Goal: Task Accomplishment & Management: Use online tool/utility

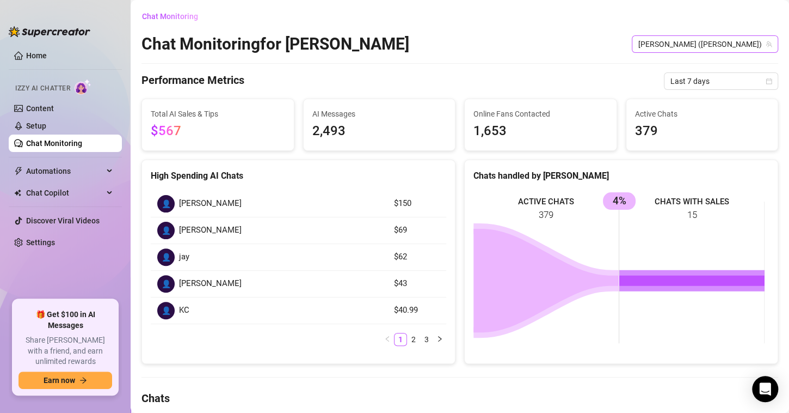
click at [701, 44] on span "[PERSON_NAME] ([PERSON_NAME])" at bounding box center [705, 44] width 133 height 16
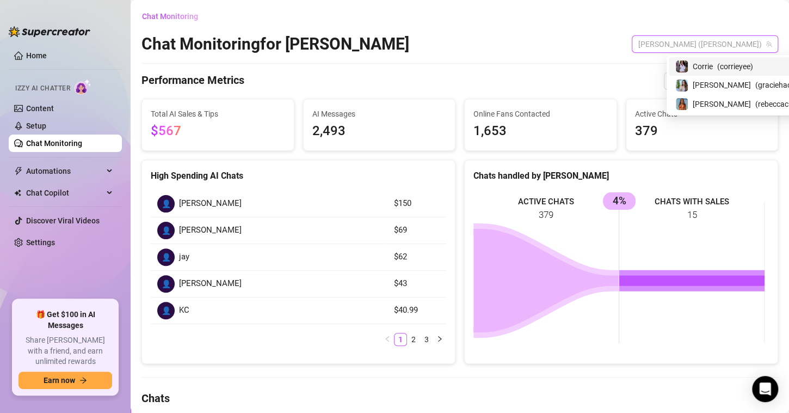
click at [701, 68] on span "Corrie" at bounding box center [703, 66] width 20 height 12
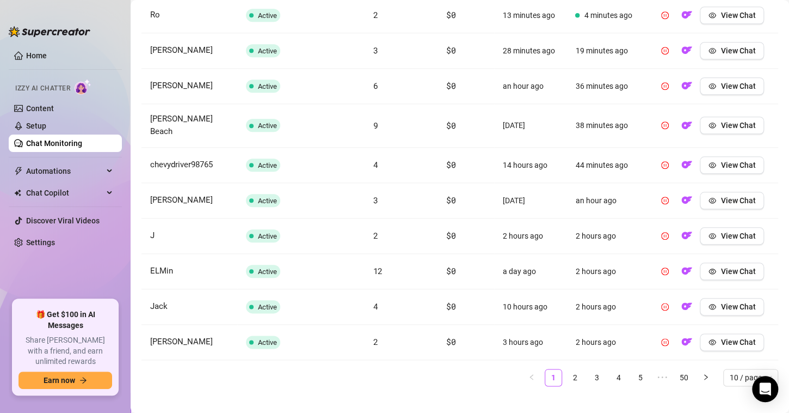
scroll to position [442, 0]
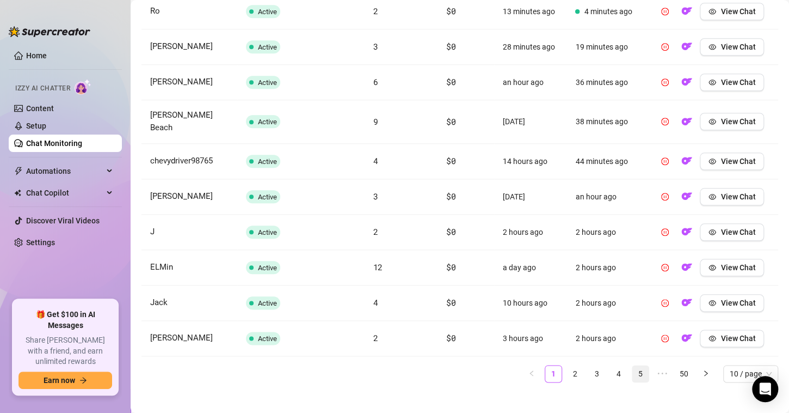
click at [633, 365] on link "5" at bounding box center [641, 373] width 16 height 16
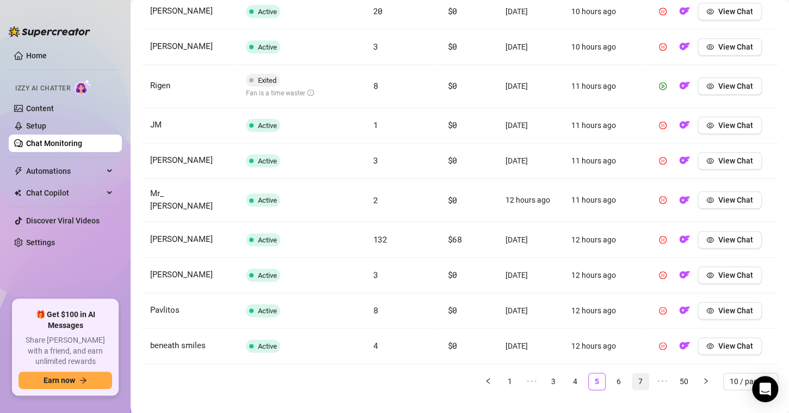
click at [633, 373] on link "7" at bounding box center [641, 381] width 16 height 16
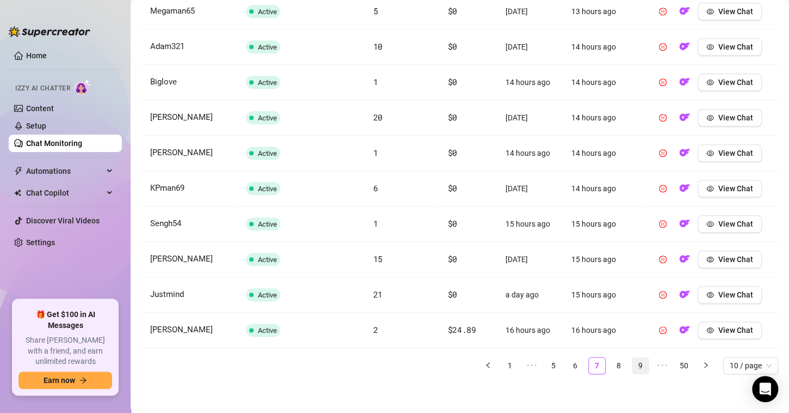
click at [633, 359] on link "9" at bounding box center [641, 365] width 16 height 16
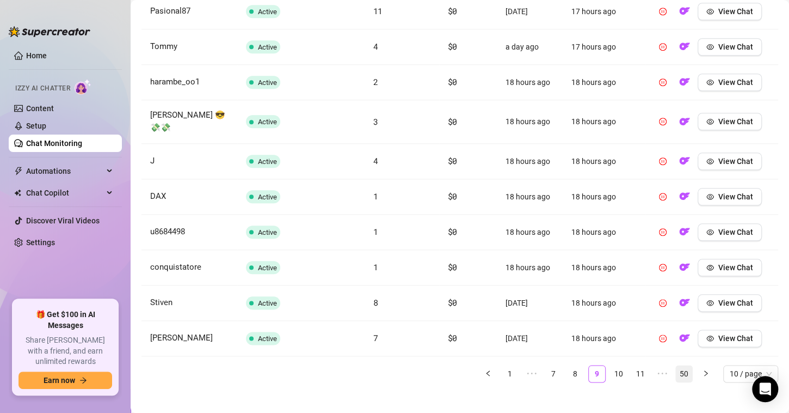
click at [676, 365] on link "50" at bounding box center [684, 373] width 16 height 16
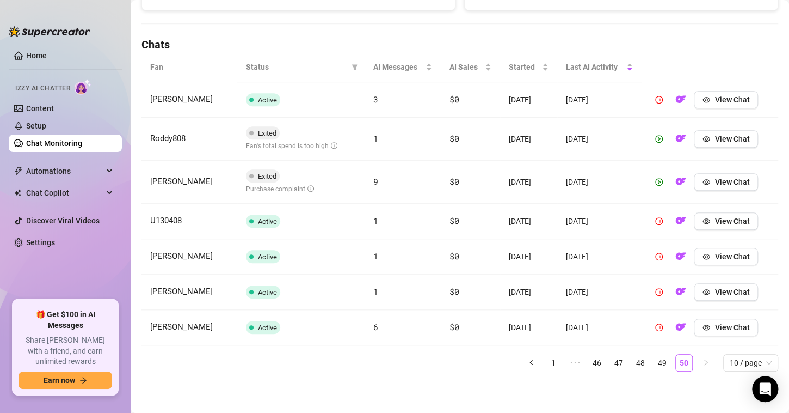
scroll to position [351, 0]
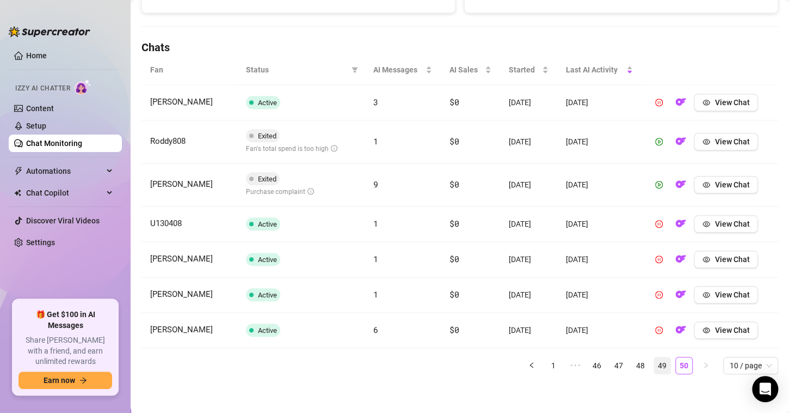
click at [654, 361] on link "49" at bounding box center [662, 365] width 16 height 16
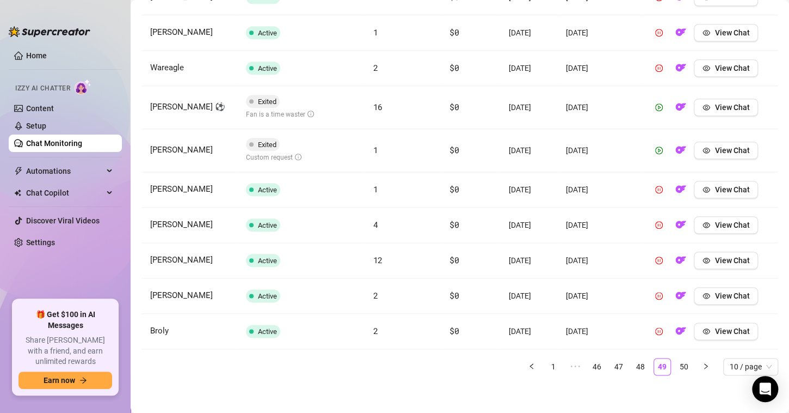
scroll to position [457, 0]
click at [633, 363] on link "48" at bounding box center [641, 365] width 16 height 16
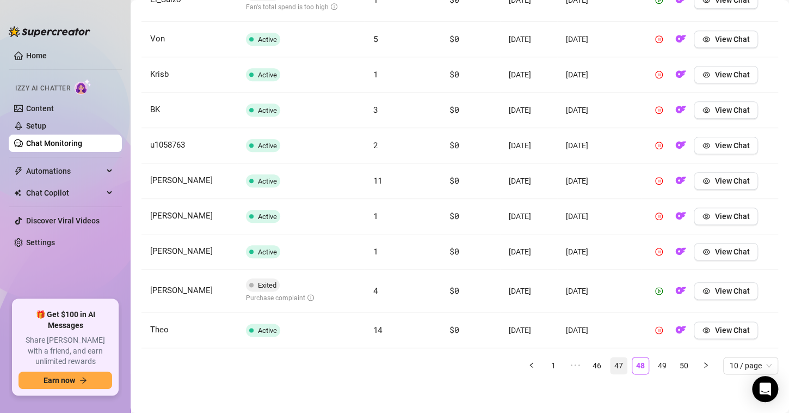
click at [611, 361] on link "47" at bounding box center [619, 365] width 16 height 16
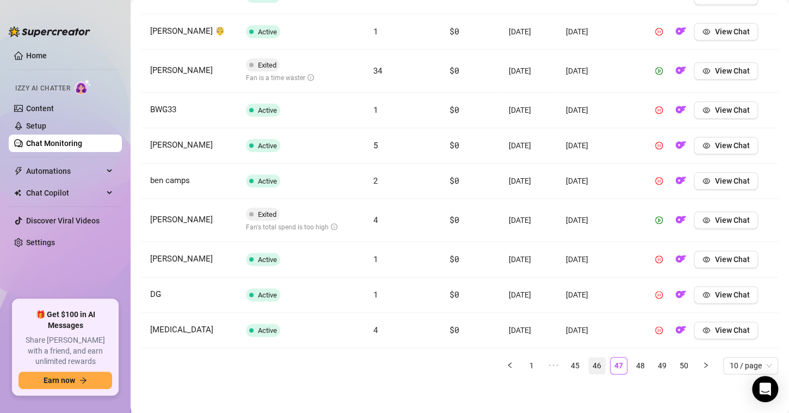
click at [589, 372] on link "46" at bounding box center [597, 365] width 16 height 16
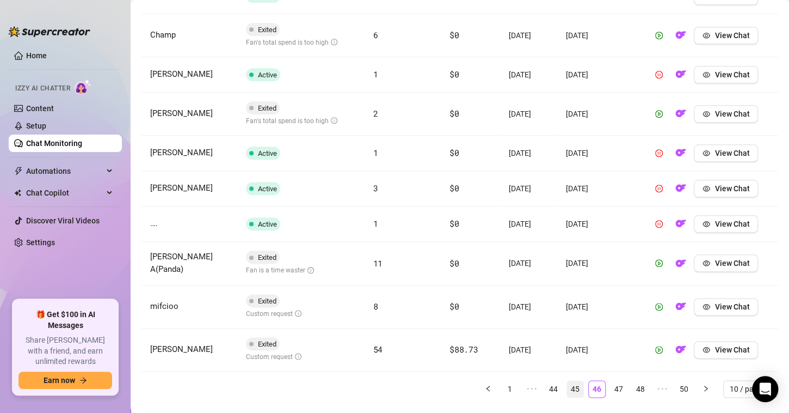
click at [568, 387] on link "45" at bounding box center [575, 389] width 16 height 16
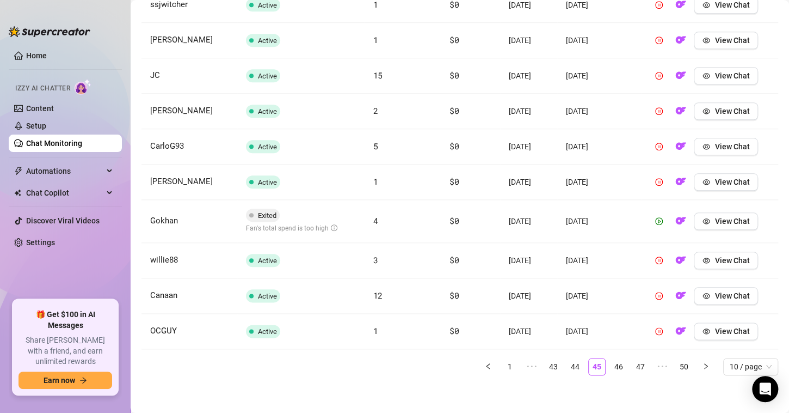
scroll to position [449, 0]
click at [568, 363] on link "44" at bounding box center [575, 366] width 16 height 16
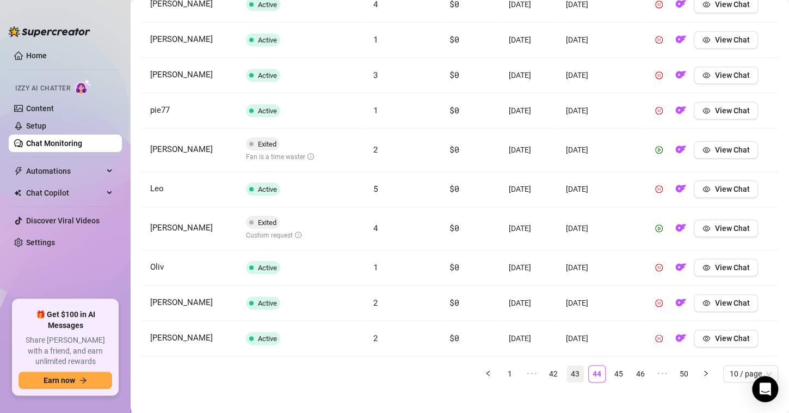
click at [567, 370] on link "43" at bounding box center [575, 373] width 16 height 16
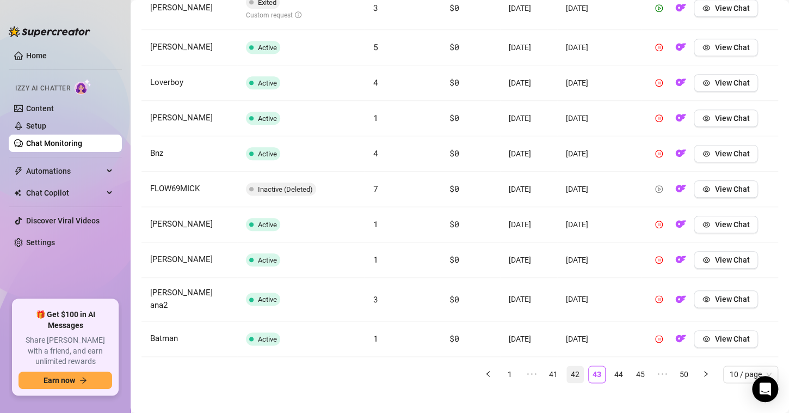
click at [569, 366] on link "42" at bounding box center [575, 374] width 16 height 16
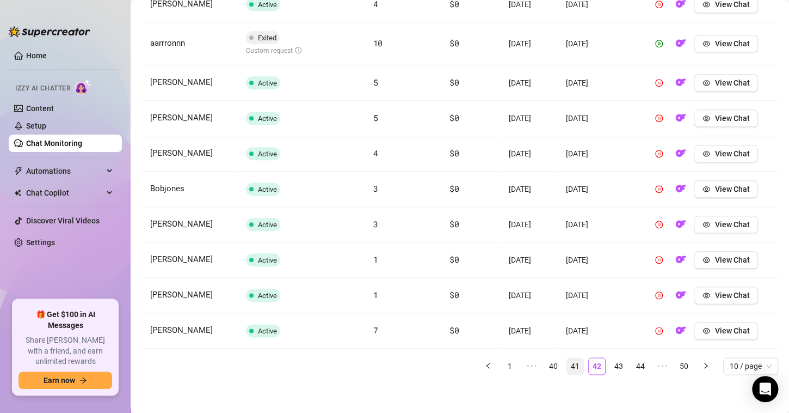
click at [567, 361] on link "41" at bounding box center [575, 366] width 16 height 16
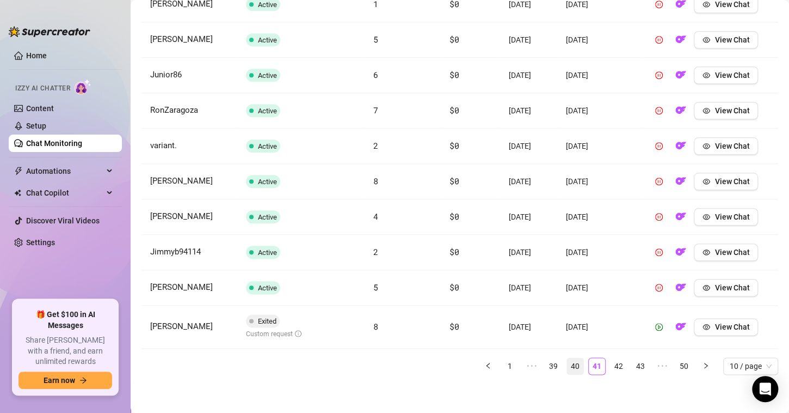
click at [567, 364] on link "40" at bounding box center [575, 366] width 16 height 16
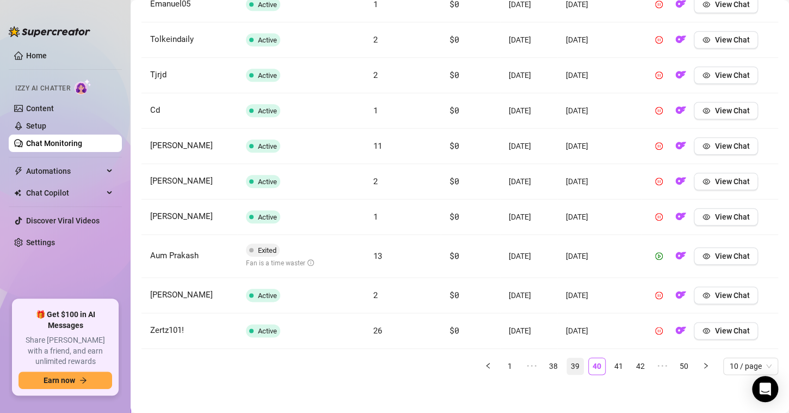
click at [567, 364] on link "39" at bounding box center [575, 366] width 16 height 16
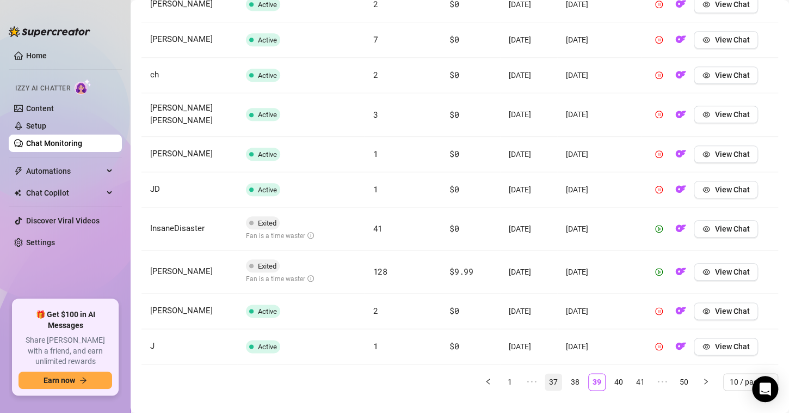
click at [567, 377] on link "38" at bounding box center [575, 381] width 16 height 16
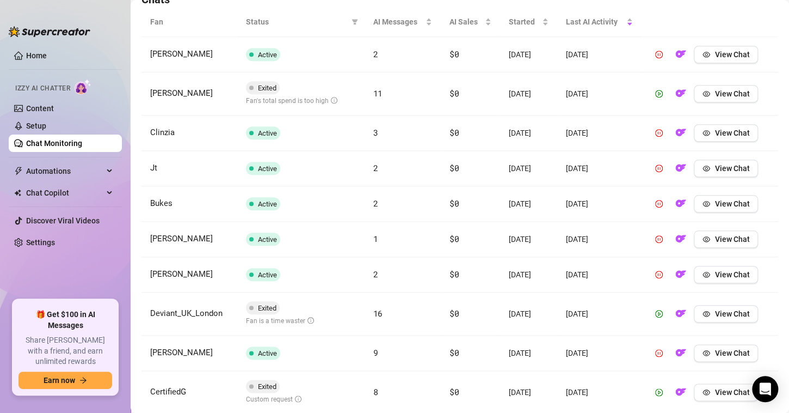
scroll to position [464, 0]
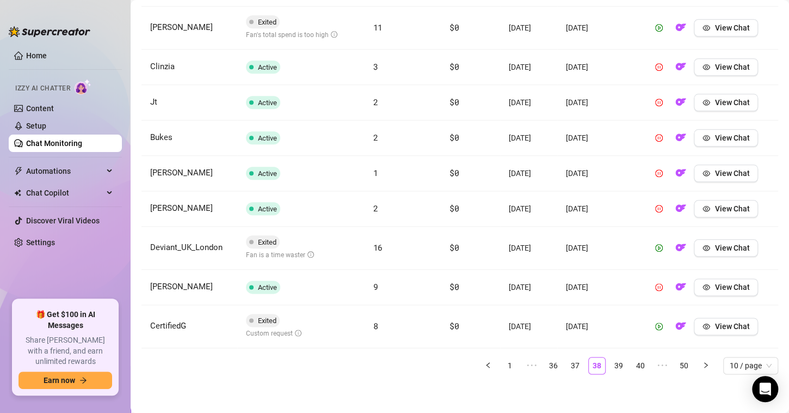
click at [566, 371] on div "Fan Status AI Messages AI Sales Started Last AI Activity [PERSON_NAME] Active 2…" at bounding box center [460, 162] width 637 height 442
click at [567, 369] on link "37" at bounding box center [575, 365] width 16 height 16
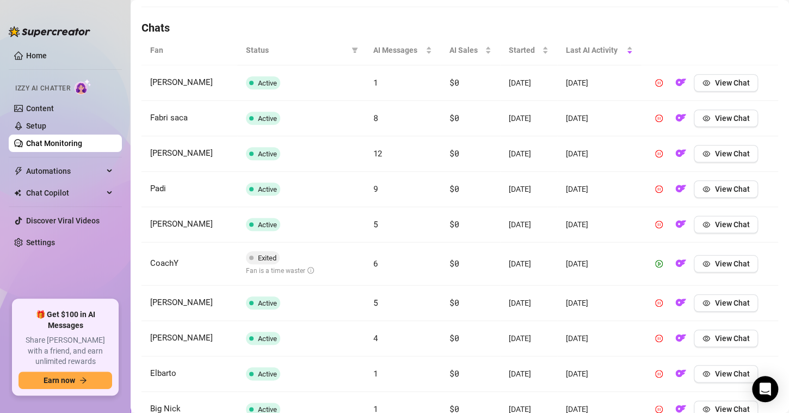
scroll to position [449, 0]
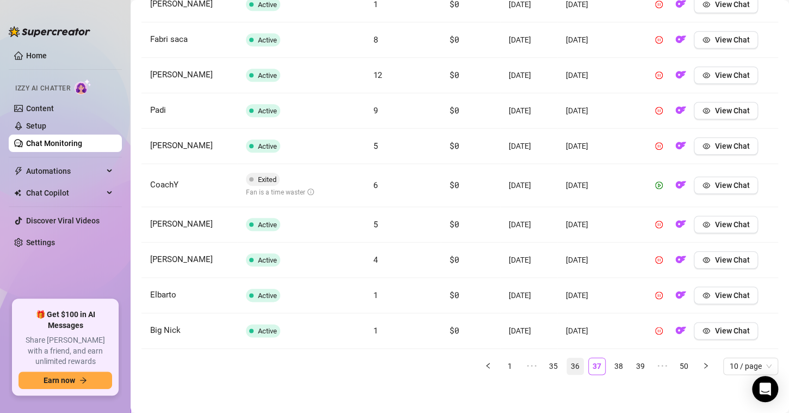
click at [567, 362] on link "36" at bounding box center [575, 366] width 16 height 16
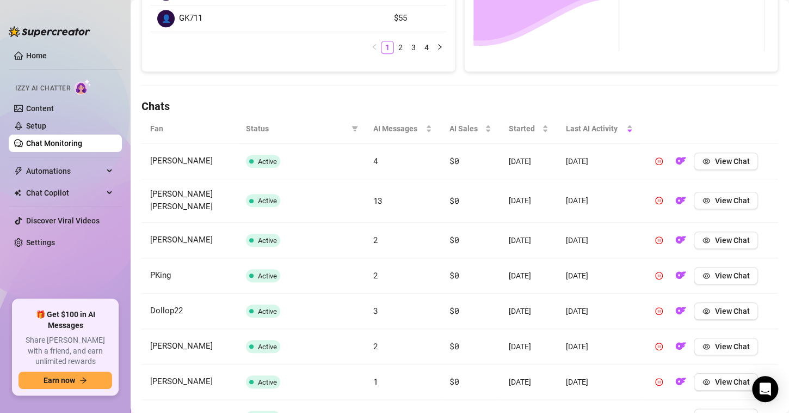
scroll to position [278, 0]
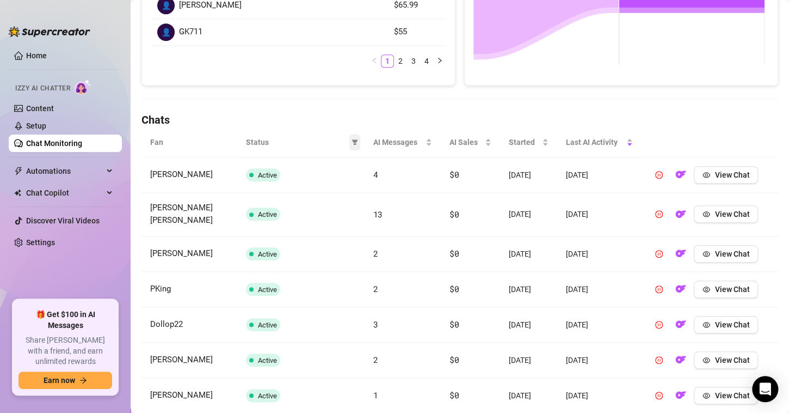
click at [352, 141] on icon "filter" at bounding box center [355, 141] width 6 height 5
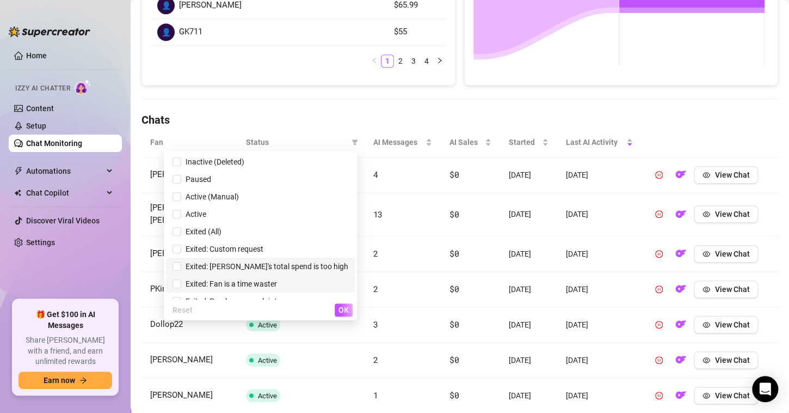
scroll to position [13, 0]
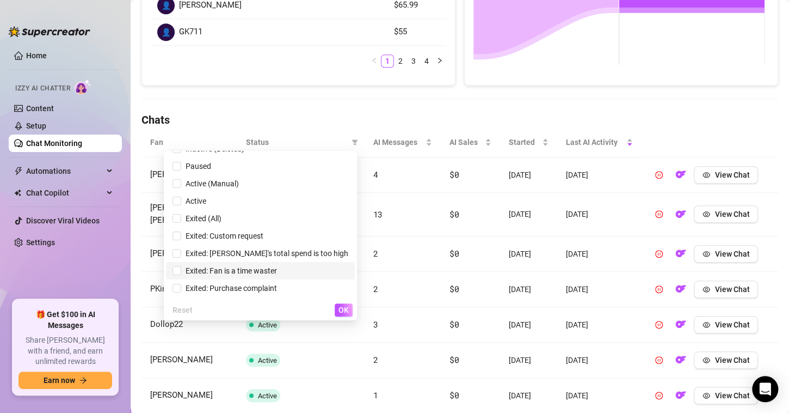
click at [277, 268] on span "Exited: Fan is a time waster" at bounding box center [229, 270] width 96 height 9
checkbox input "true"
click at [344, 312] on span "OK" at bounding box center [344, 309] width 10 height 9
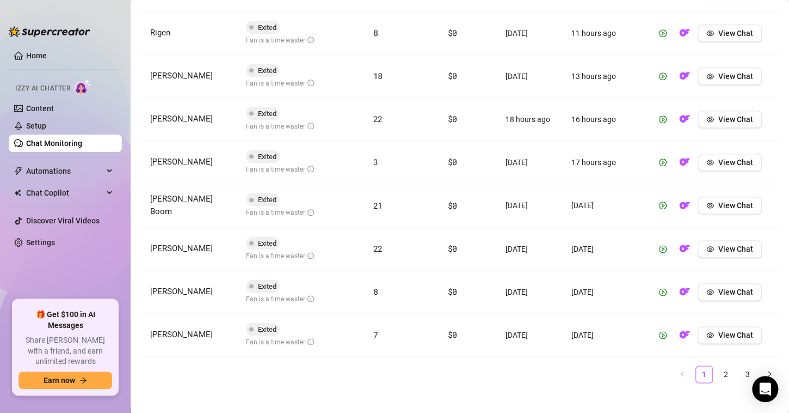
scroll to position [518, 0]
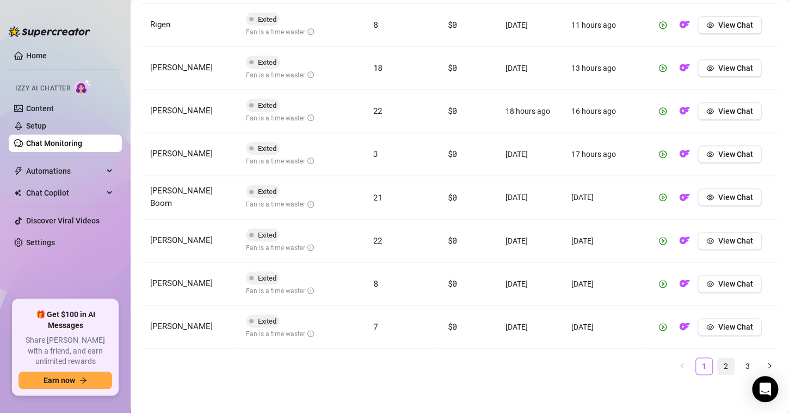
click at [720, 365] on link "2" at bounding box center [726, 366] width 16 height 16
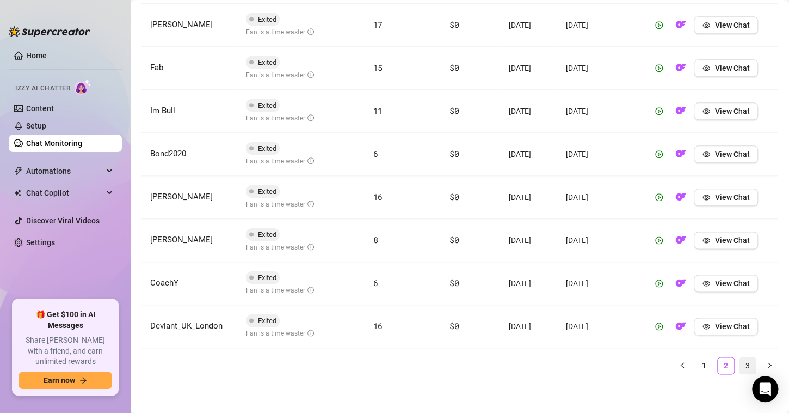
drag, startPoint x: 742, startPoint y: 362, endPoint x: 737, endPoint y: 366, distance: 6.2
click at [741, 362] on link "3" at bounding box center [748, 365] width 16 height 16
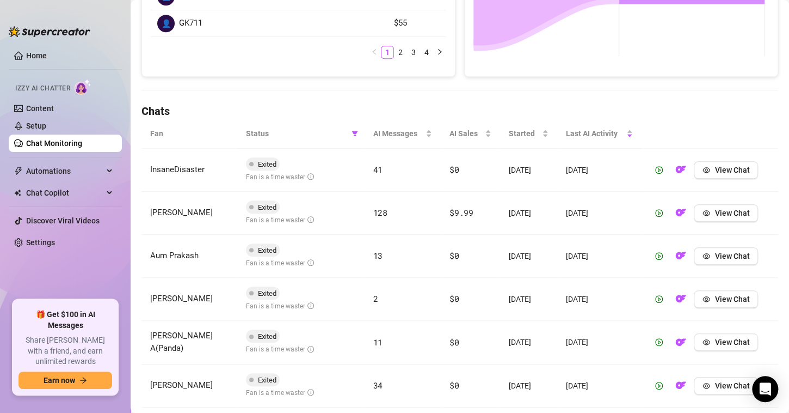
scroll to position [280, 0]
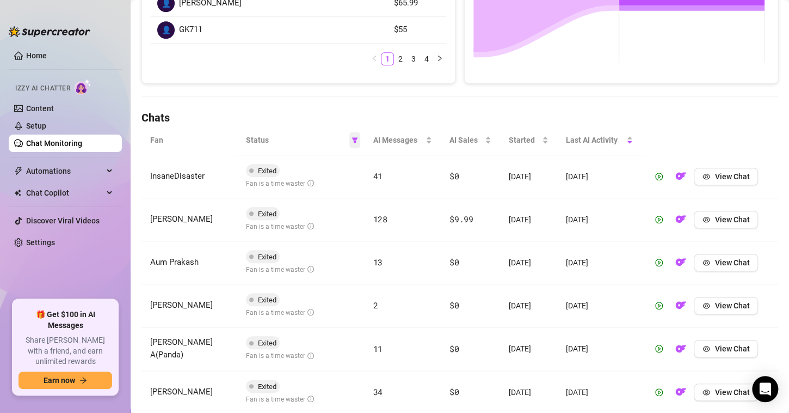
click at [352, 140] on icon "filter" at bounding box center [355, 139] width 6 height 5
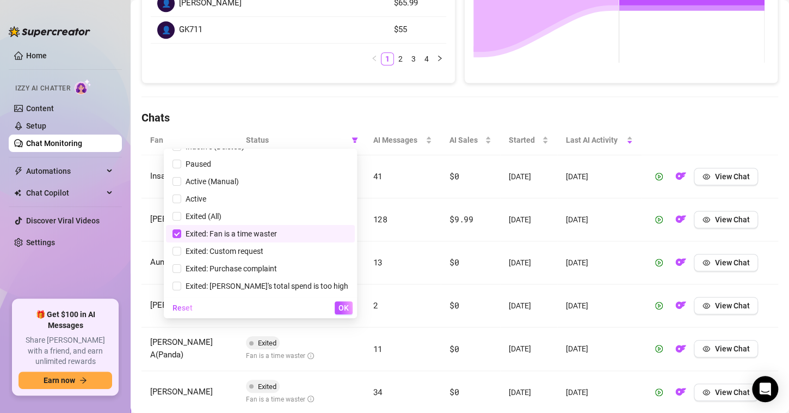
click at [244, 235] on span "Exited: Fan is a time waster" at bounding box center [229, 233] width 96 height 9
checkbox input "false"
click at [263, 250] on span "Exited: Custom request" at bounding box center [222, 251] width 82 height 9
checkbox input "true"
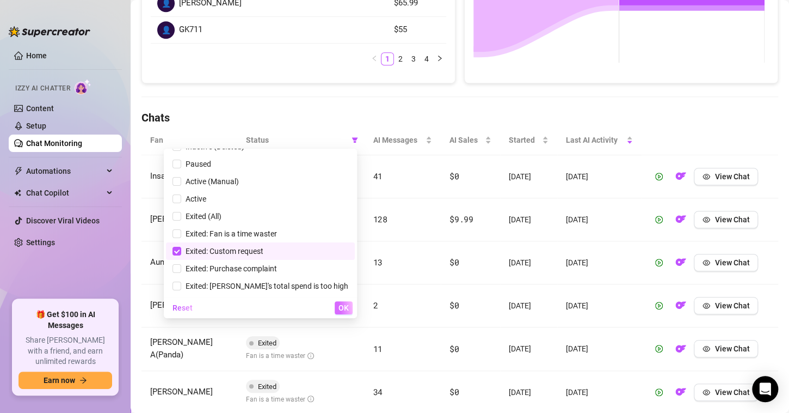
click at [345, 303] on span "OK" at bounding box center [344, 307] width 10 height 9
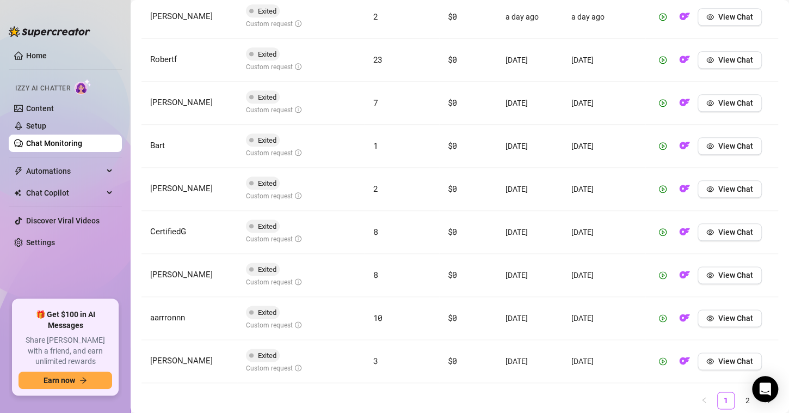
scroll to position [498, 0]
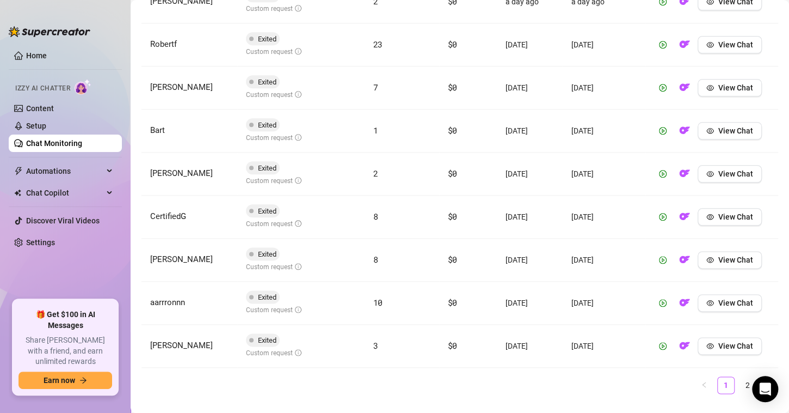
drag, startPoint x: 735, startPoint y: 381, endPoint x: 718, endPoint y: 379, distance: 18.1
click at [740, 381] on link "2" at bounding box center [748, 385] width 16 height 16
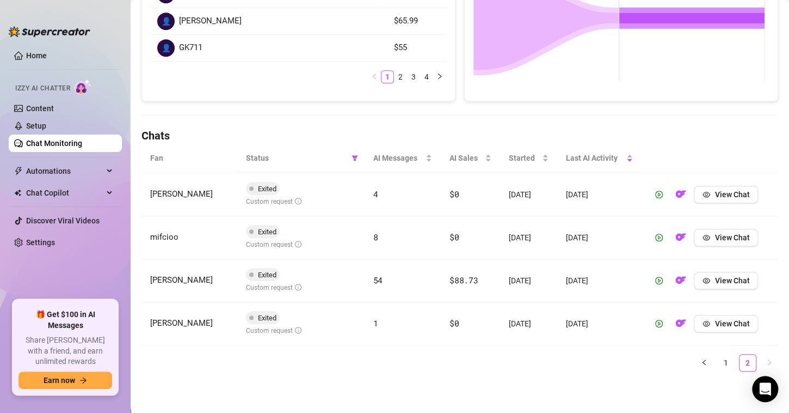
scroll to position [260, 0]
